Goal: Information Seeking & Learning: Learn about a topic

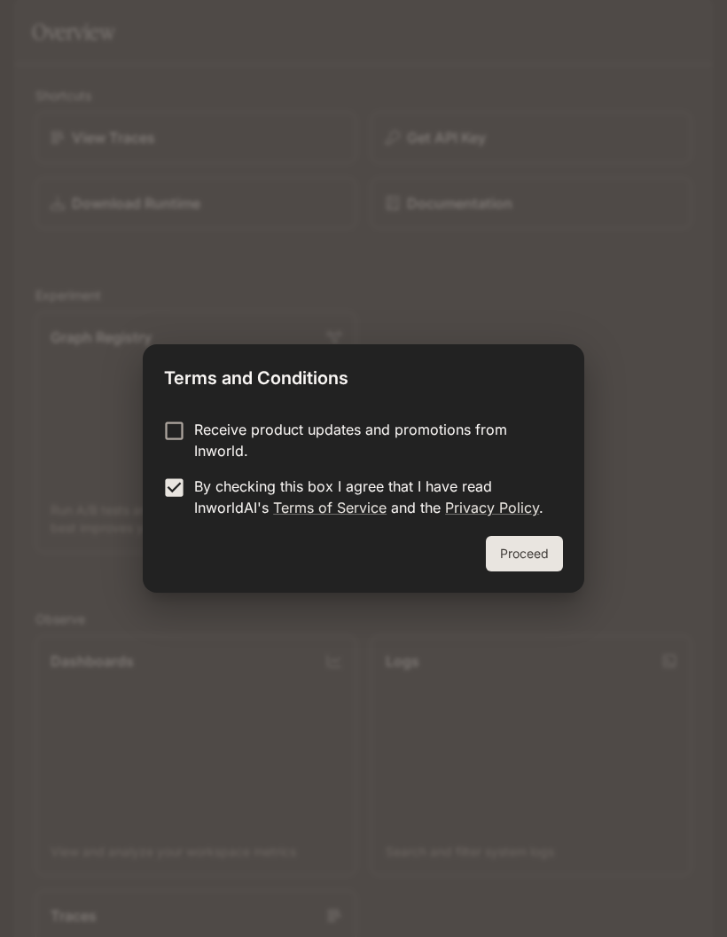
click at [519, 548] on button "Proceed" at bounding box center [524, 553] width 77 height 35
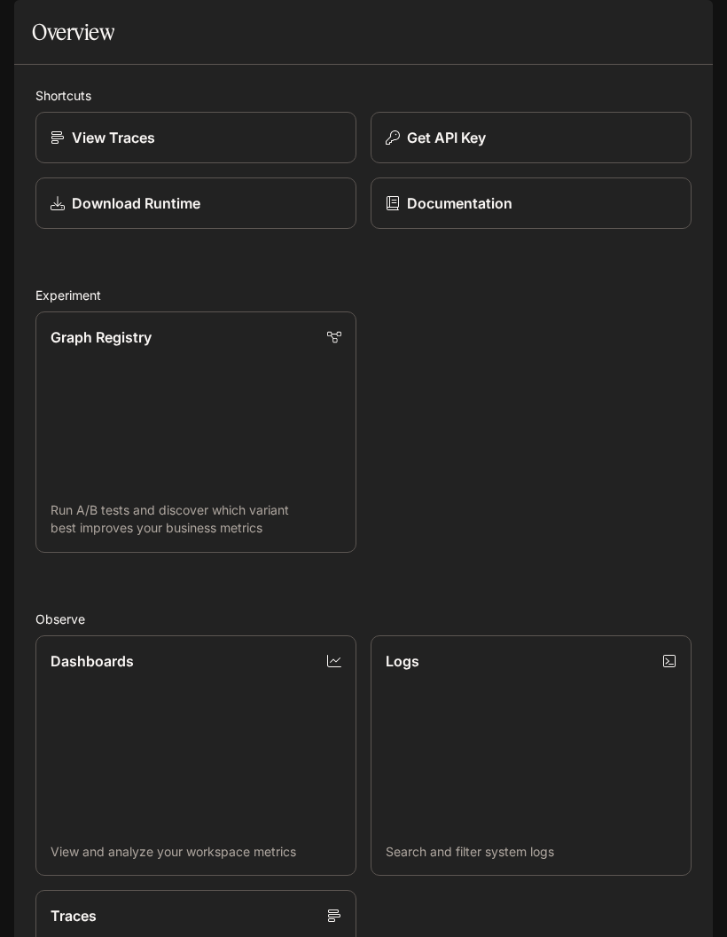
click at [35, 34] on button "open drawer" at bounding box center [30, 25] width 32 height 32
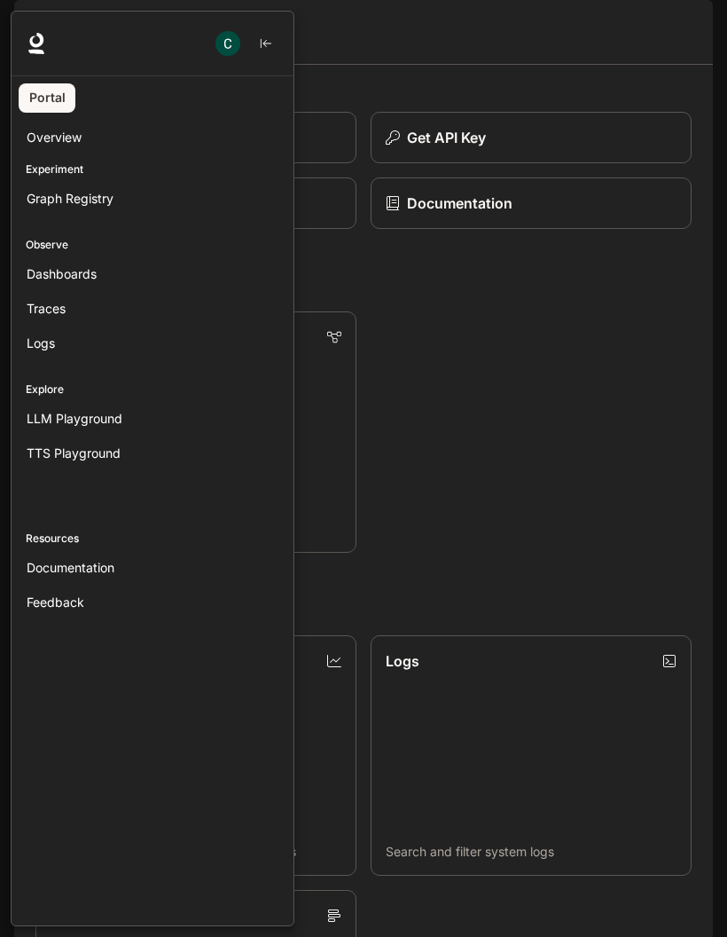
click at [491, 344] on div at bounding box center [374, 468] width 727 height 915
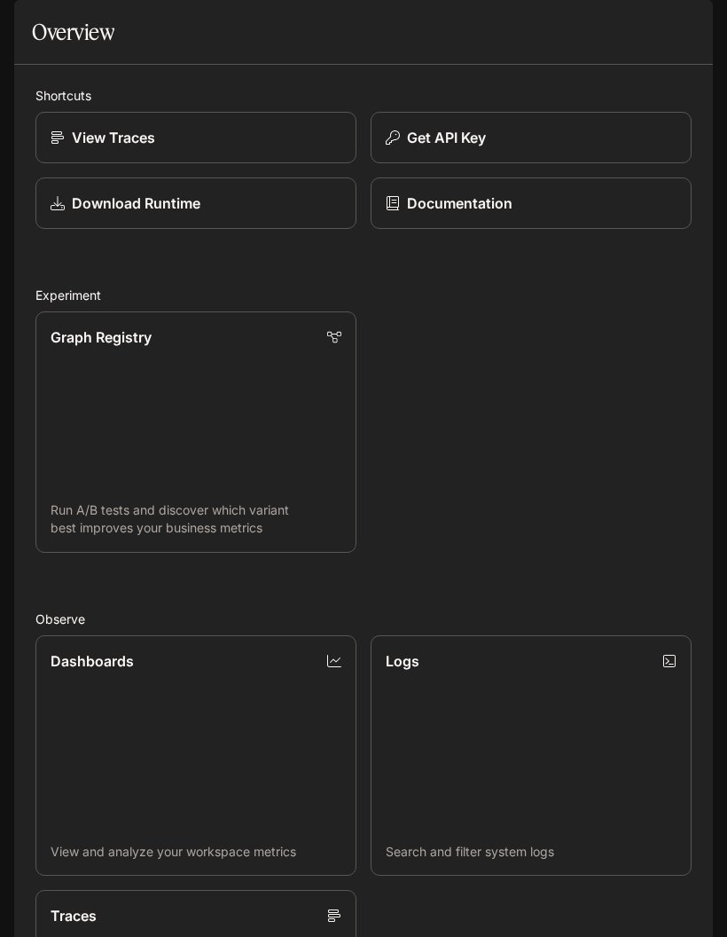
click at [522, 229] on link "Documentation" at bounding box center [531, 202] width 321 height 51
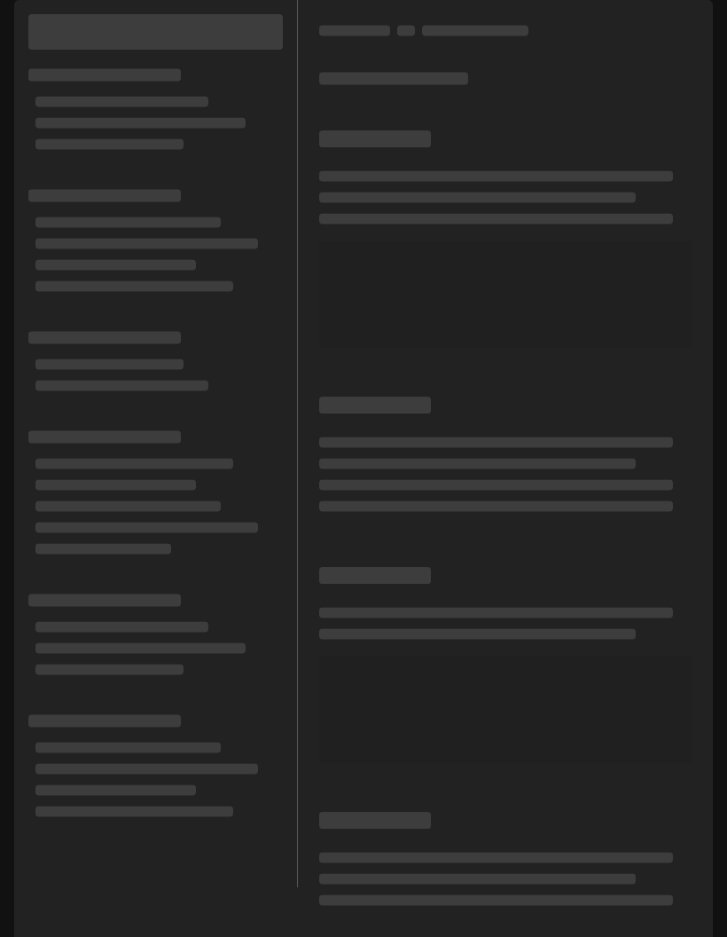
click at [133, 25] on icon "All workspaces" at bounding box center [137, 24] width 11 height 9
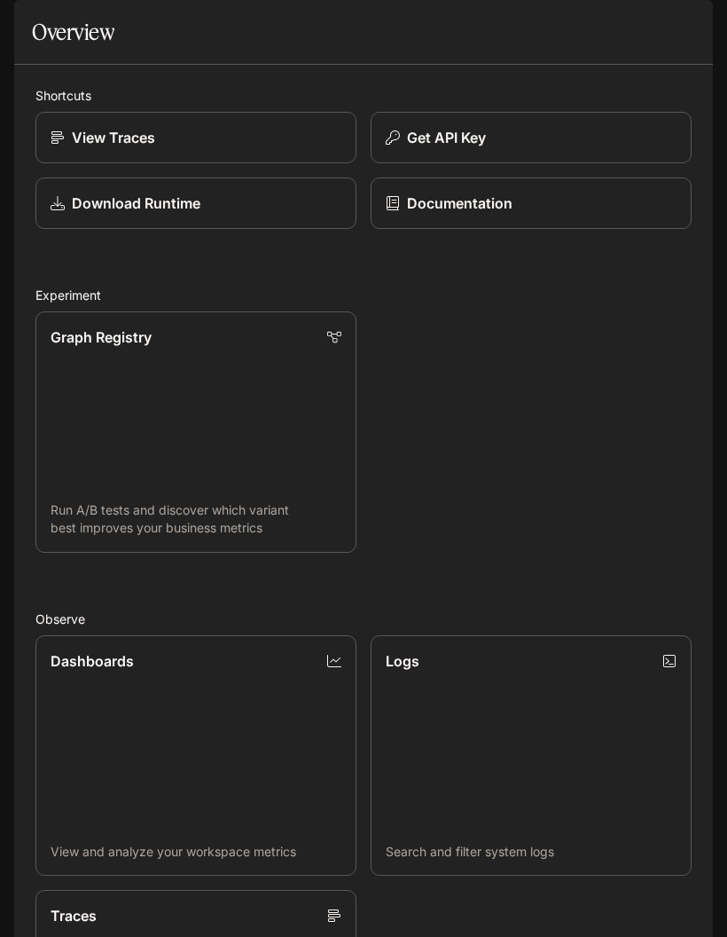
click at [131, 148] on p "View Traces" at bounding box center [113, 137] width 83 height 21
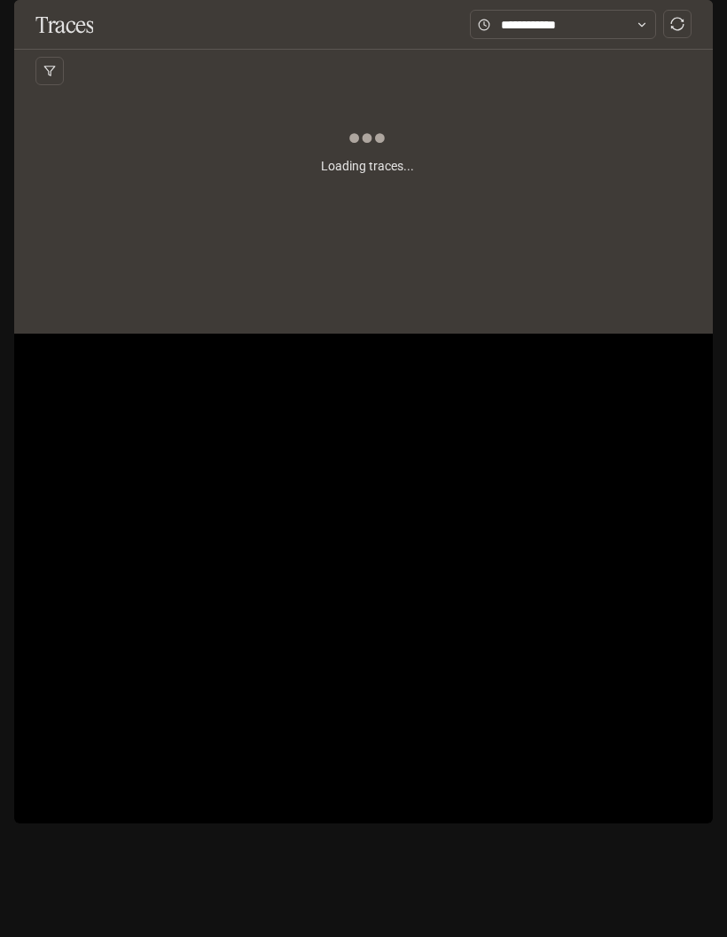
click at [116, 33] on button "Default" at bounding box center [102, 24] width 98 height 35
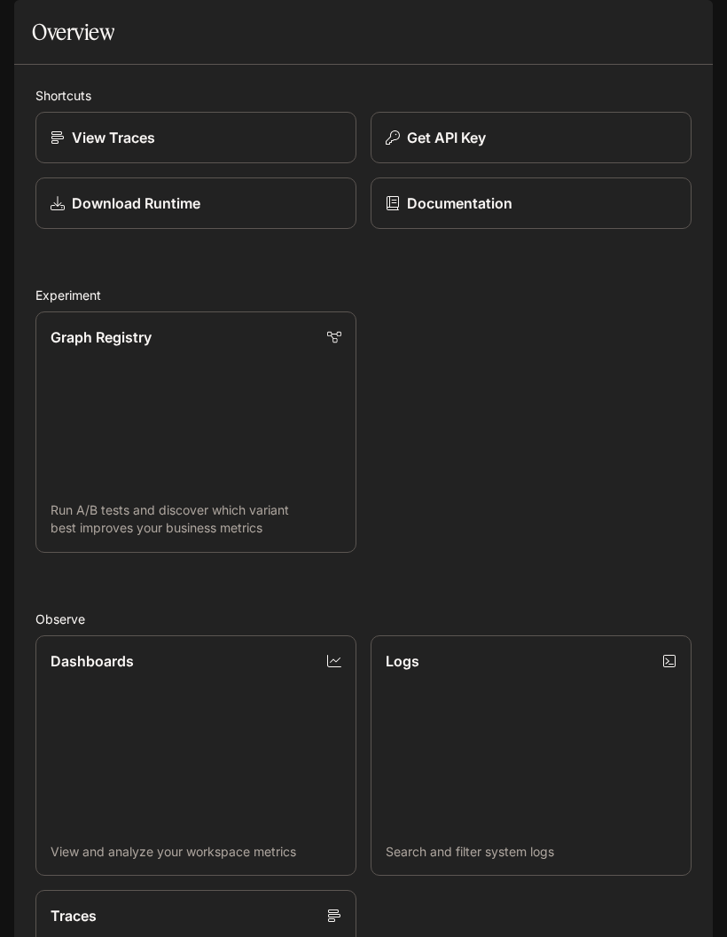
click at [154, 525] on link "Graph Registry Run A/B tests and discover which variant best improves your busi…" at bounding box center [195, 431] width 321 height 241
